Goal: Transaction & Acquisition: Purchase product/service

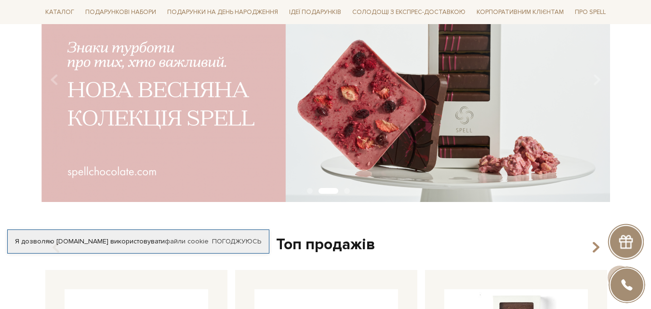
scroll to position [19, 0]
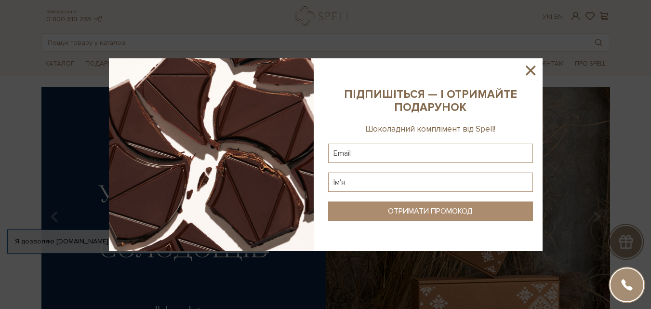
click at [528, 72] on icon at bounding box center [531, 71] width 10 height 10
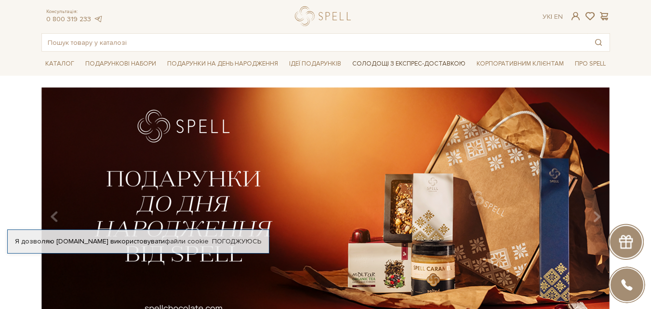
click at [382, 64] on link "Солодощі з експрес-доставкою" at bounding box center [409, 63] width 121 height 16
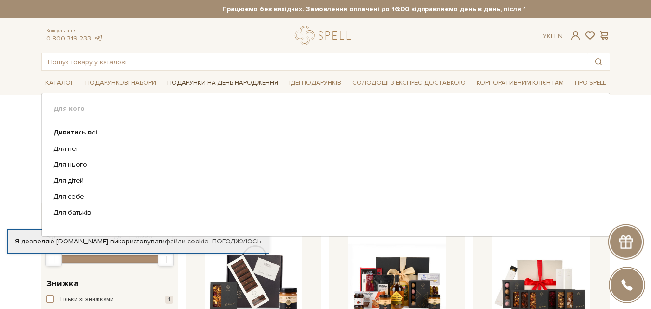
click at [231, 86] on span "Подарунки на День народження" at bounding box center [222, 83] width 119 height 15
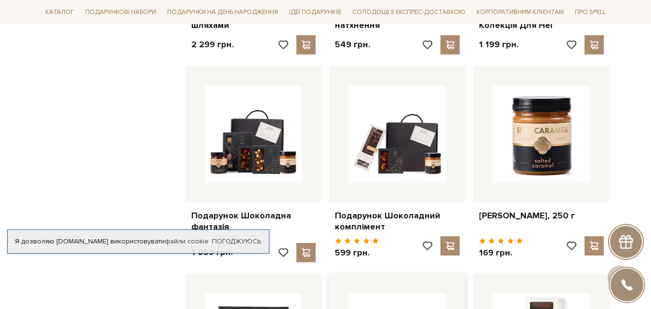
scroll to position [916, 0]
